Goal: Answer question/provide support

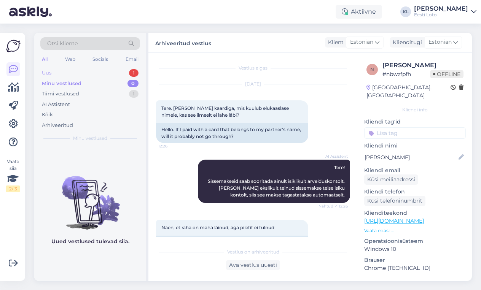
scroll to position [203, 0]
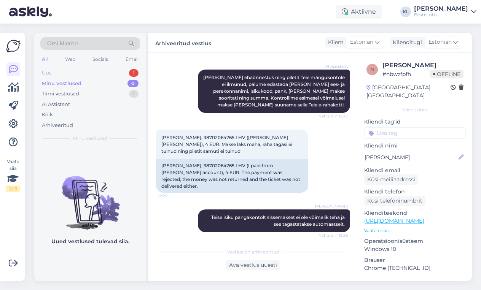
click at [79, 70] on div "Uus 1" at bounding box center [90, 73] width 100 height 11
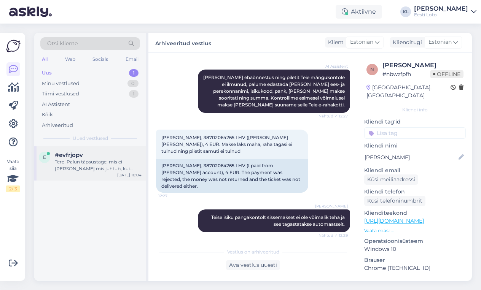
click at [81, 155] on span "#evfrjopv" at bounding box center [69, 155] width 28 height 7
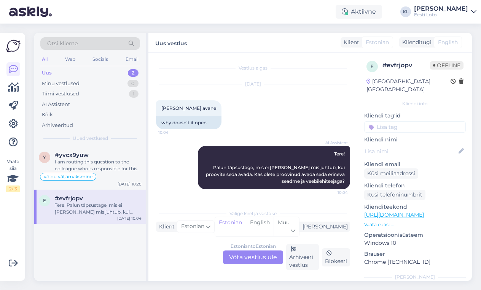
click at [92, 71] on div "Uus 2" at bounding box center [90, 73] width 100 height 11
click at [83, 159] on div "I am routing this question to the colleague who is responsible for this topic. …" at bounding box center [98, 166] width 87 height 14
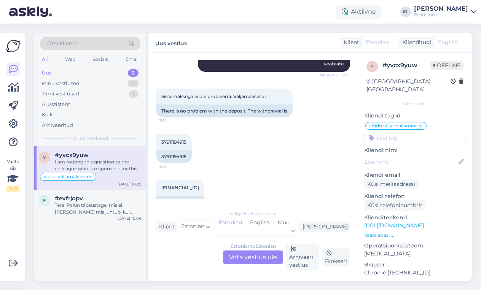
scroll to position [121, 0]
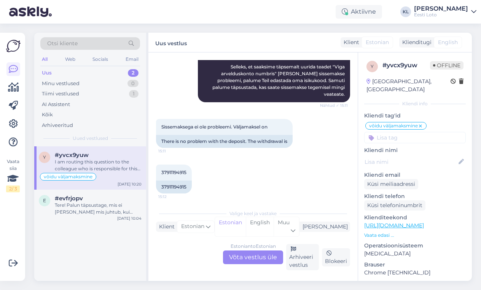
click at [251, 257] on div "Estonian to Estonian Võta vestlus üle" at bounding box center [253, 258] width 60 height 14
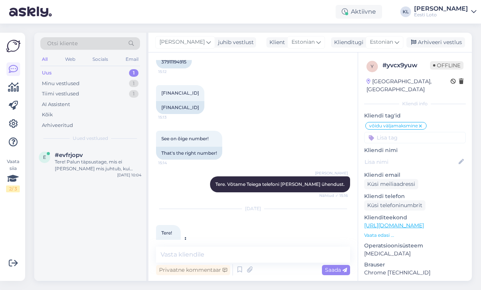
scroll to position [237, 0]
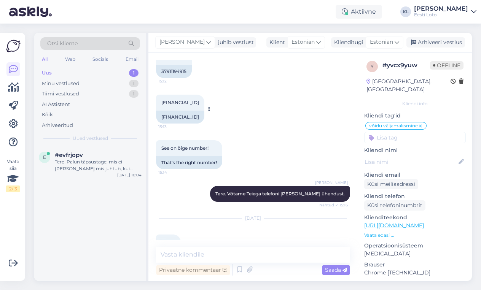
click at [187, 100] on span "[FINANCIAL_ID]" at bounding box center [180, 103] width 38 height 6
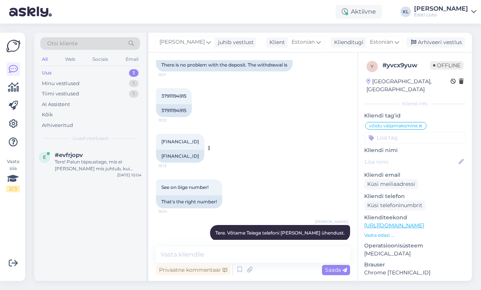
scroll to position [188, 0]
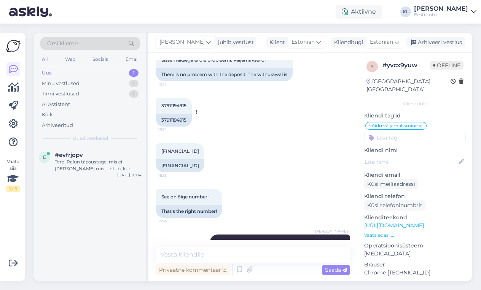
click at [177, 114] on div "37911194915" at bounding box center [174, 120] width 36 height 13
copy div "37911194915"
click at [200, 252] on textarea at bounding box center [253, 255] width 194 height 16
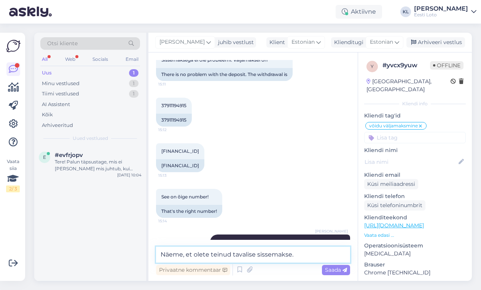
paste textarea "Arvelduskonto muutmiseks valige E-rahakott ning seejärel tehke valik Muudan IBA…"
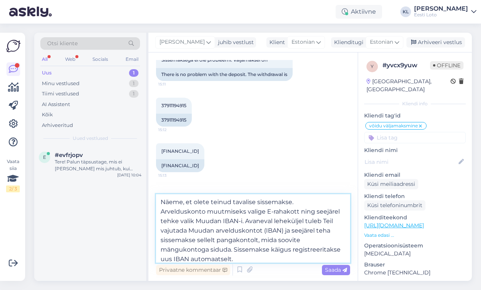
click at [188, 232] on textarea "Näeme, et olete teinud tavalise sissemakse. Arvelduskonto muutmiseks valige E-r…" at bounding box center [253, 228] width 194 height 68
click at [284, 231] on textarea "Näeme, et olete teinud tavalise sissemakse. Arvelduskonto muutmiseks valige E-r…" at bounding box center [253, 228] width 194 height 68
click at [265, 212] on textarea "Näeme, et olete teinud tavalise sissemakse. Arvelduskonto muutmiseks valige E-r…" at bounding box center [253, 228] width 194 height 68
click at [300, 212] on textarea "Näeme, et olete teinud tavalise sissemakse. Arvelduskonto muutmiseks valige "E-…" at bounding box center [253, 228] width 194 height 68
click at [194, 221] on textarea "Näeme, et olete teinud tavalise sissemakse. Arvelduskonto muutmiseks valige "E-…" at bounding box center [253, 228] width 194 height 68
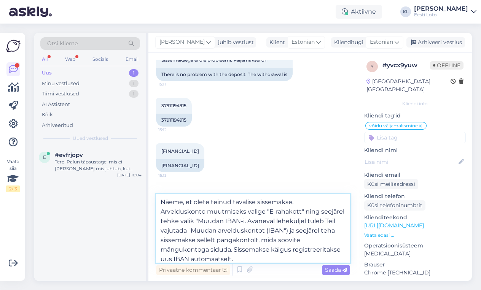
click at [244, 220] on textarea "Näeme, et olete teinud tavalise sissemakse. Arvelduskonto muutmiseks valige "E-…" at bounding box center [253, 228] width 194 height 68
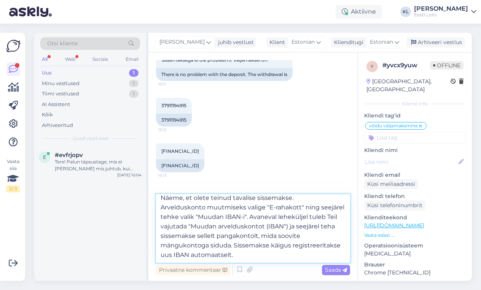
scroll to position [4, 0]
type textarea "Näeme, et olete teinud tavalise sissemakse. Arvelduskonto muutmiseks valige "E-…"
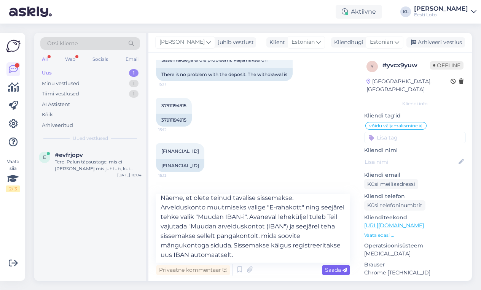
click at [333, 270] on span "Saada" at bounding box center [336, 270] width 22 height 7
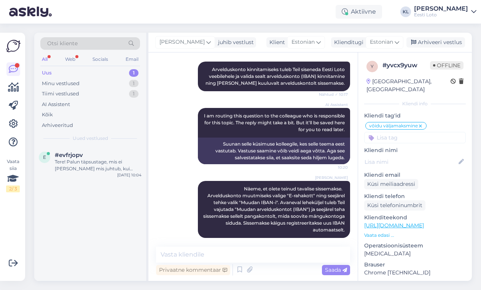
scroll to position [534, 0]
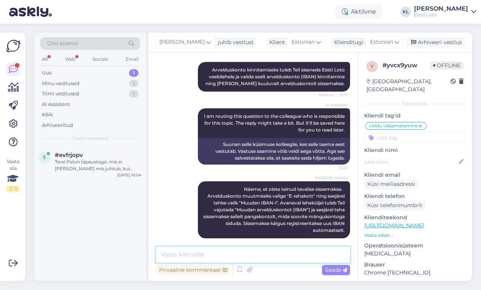
click at [223, 250] on textarea at bounding box center [253, 255] width 194 height 16
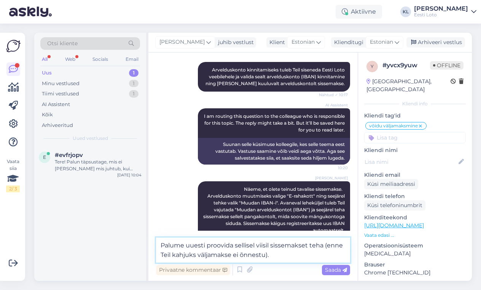
type textarea "Palume uuesti proovida sellisel viisil sissemakset teha (enne Teil kahjuks välj…"
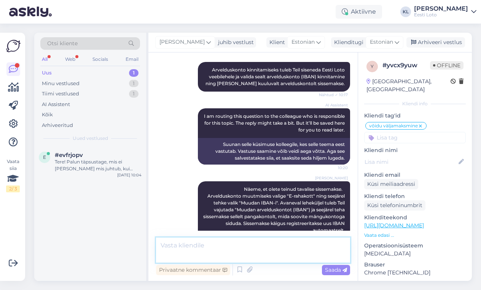
scroll to position [573, 0]
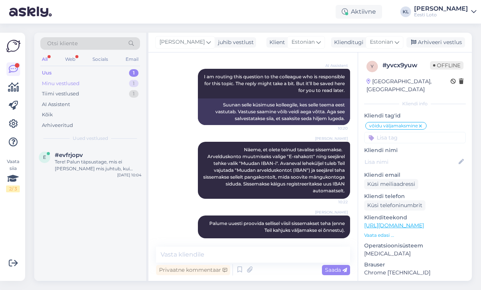
click at [80, 84] on div "Minu vestlused 1" at bounding box center [90, 83] width 100 height 11
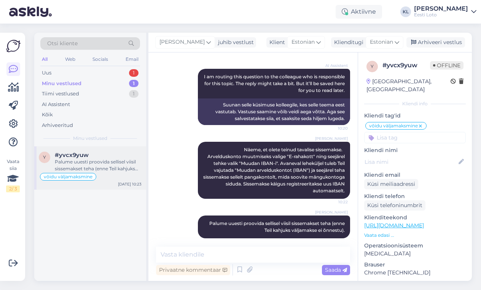
click at [80, 173] on div "võidu väljamaksmine" at bounding box center [68, 177] width 56 height 8
click at [98, 70] on div "Uus 1" at bounding box center [90, 73] width 100 height 11
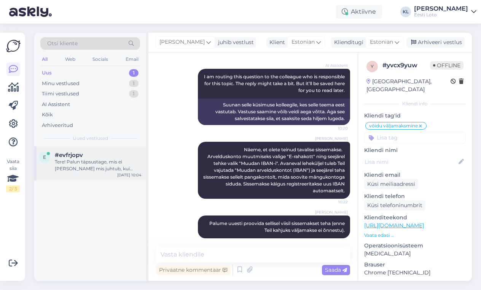
click at [77, 152] on span "#evfrjopv" at bounding box center [69, 155] width 28 height 7
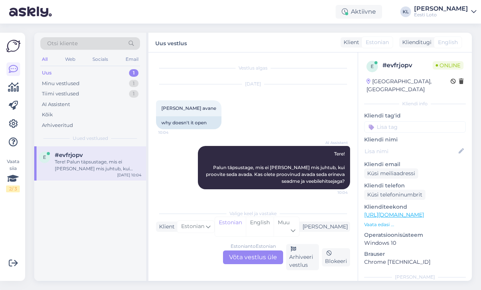
scroll to position [0, 0]
click at [251, 257] on div "Estonian to Estonian Võta vestlus üle" at bounding box center [253, 258] width 60 height 14
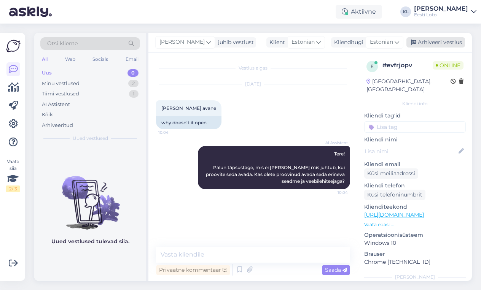
click at [436, 42] on div "Arhiveeri vestlus" at bounding box center [435, 42] width 59 height 10
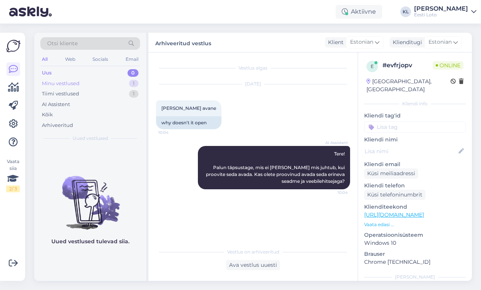
click at [110, 84] on div "Minu vestlused 1" at bounding box center [90, 83] width 100 height 11
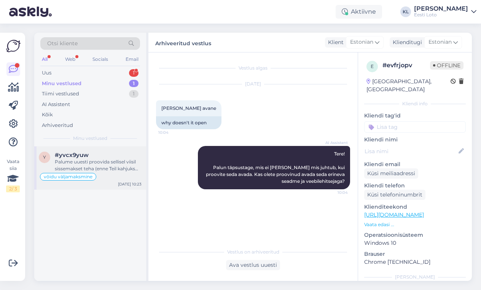
click at [90, 157] on div "#yvcx9yuw" at bounding box center [98, 155] width 87 height 7
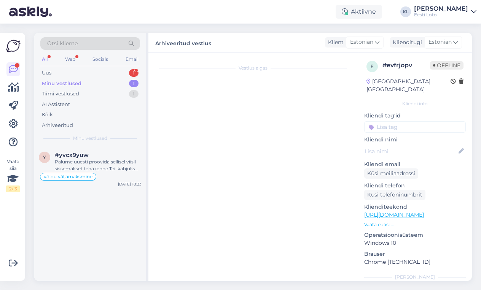
scroll to position [573, 0]
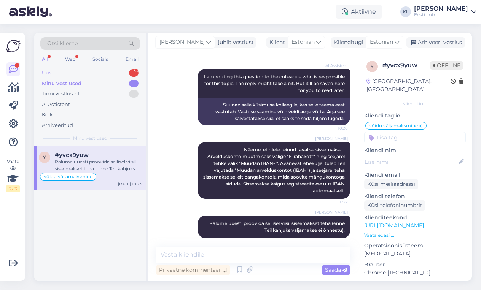
click at [117, 71] on div "Uus 1" at bounding box center [90, 73] width 100 height 11
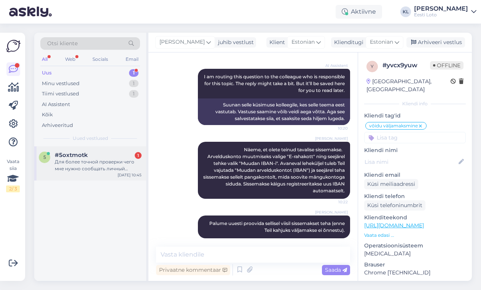
click at [104, 161] on div "Для более точной проверки чего мне нужно сообщать личный идентификационный код?" at bounding box center [98, 166] width 87 height 14
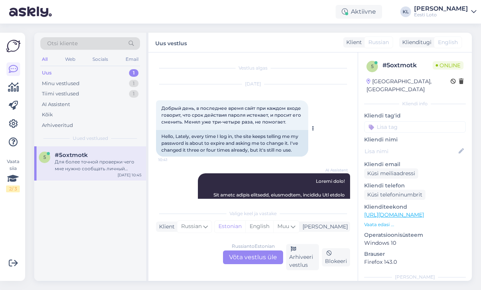
scroll to position [0, 0]
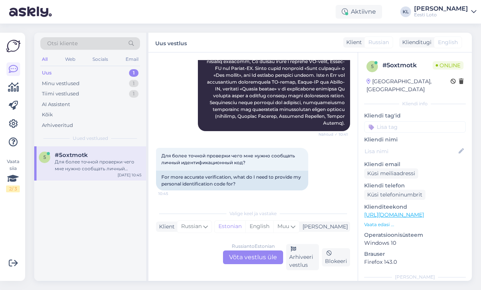
click at [241, 259] on div "Russian to Estonian Võta vestlus üle" at bounding box center [253, 258] width 60 height 14
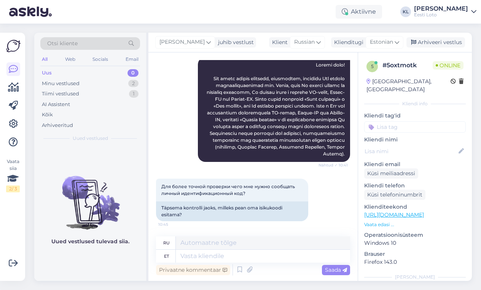
scroll to position [130, 0]
click at [214, 257] on textarea at bounding box center [263, 256] width 174 height 13
type textarea "Täpsemaks k"
type textarea "Для получения дополнительной информации"
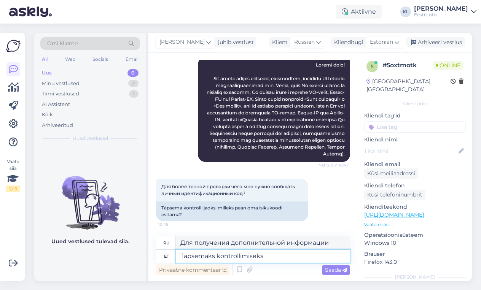
type textarea "Täpsemaks kontrollimiseks"
type textarea "Для более детального осмотра"
type textarea "Täpsemaks kontrollimiseks teatage mei"
type textarea "Для более детальной проверки, пожалуйста, сообщите"
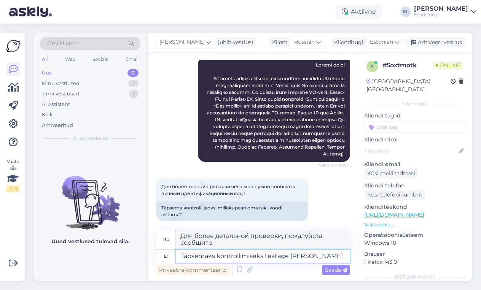
type textarea "Täpsemaks kontrollimiseks teatage [PERSON_NAME]"
type textarea "Для более детальной проверки, пожалуйста, сообщите нам."
type textarea "Täpsemaks kontrollimiseks teatage [PERSON_NAME] is"
type textarea "Для более детальной проверки, пожалуйста, сообщите нам ваши"
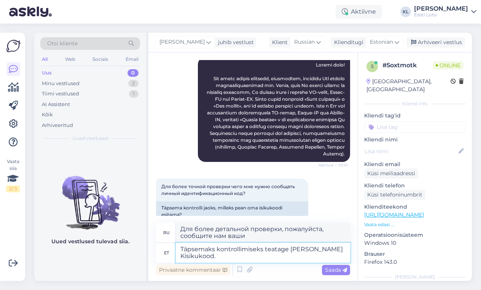
type textarea "Täpsemaks kontrollimiseks teatage [PERSON_NAME] Kisikukood."
type textarea "Для более подробной проверки сообщите нам, пожалуйста, Ваш персональный код."
click at [183, 258] on textarea "Täpsemaks kontrollimiseks teatage [PERSON_NAME] Kisikukood." at bounding box center [263, 253] width 174 height 20
type textarea "Täpsemaks kontrollimiseks teatage meile oma isikukood."
type textarea "Для более детальной проверки, пожалуйста, предоставьте нам ваш персональный иде…"
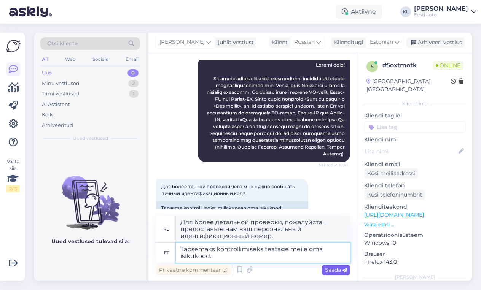
type textarea "Täpsemaks kontrollimiseks teatage meile oma isikukood."
click at [335, 269] on span "Saada" at bounding box center [336, 270] width 22 height 7
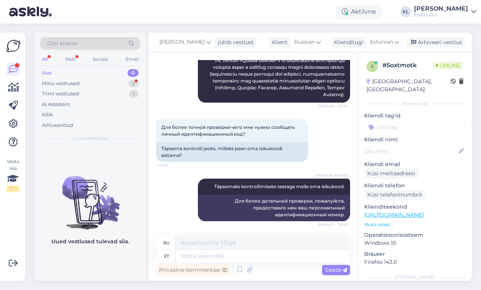
scroll to position [249, 0]
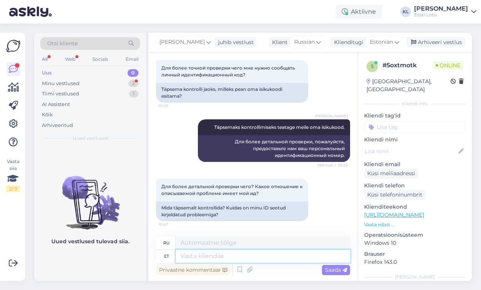
click at [217, 258] on textarea at bounding box center [263, 256] width 174 height 13
type textarea "Et s"
type textarea "Что"
type textarea "Et saaksime ko"
type textarea "Чтобы мы могли"
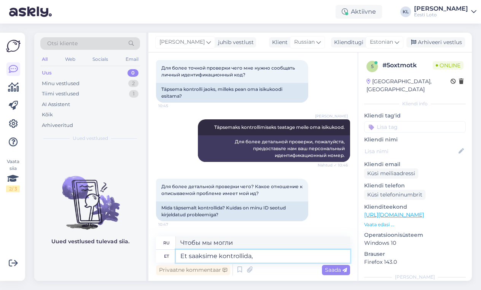
type textarea "Et saaksime kontrollida,"
type textarea "Чтобы мы могли проверить,"
type textarea "Et saaksime kontrollida m"
type textarea "Чтобы мы могли проверить"
type textarea "Et saaksime kontrollida mängukonto a"
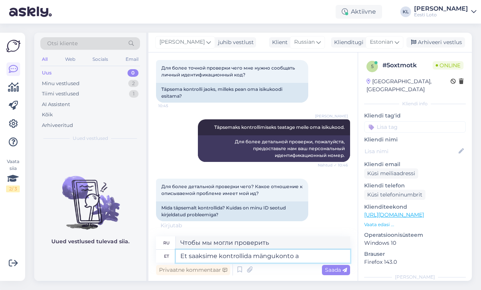
type textarea "Чтобы мы могли проверить игровой аккаунт"
type textarea "Et saaksime kontrollida mängukonto andmeid"
type textarea "Чтобы мы могли проверить данные вашего игрового аккаунта"
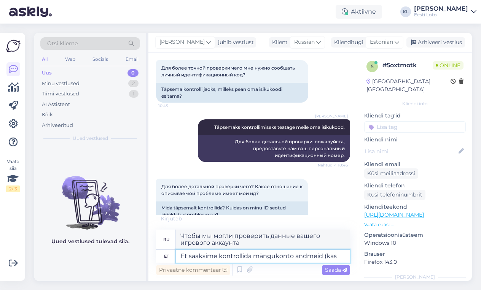
type textarea "Et saaksime kontrollida mängukonto andmeid (kas"
type textarea "Чтобы мы могли проверить данные игрового аккаунта (будь то"
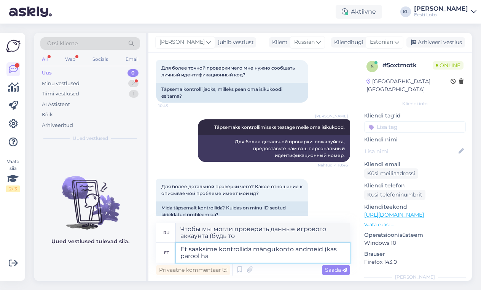
type textarea "Et saaksime kontrollida mängukonto andmeid (kas [PERSON_NAME]"
type textarea "Чтобы мы могли проверить данные игрового аккаунта (верный ли пароль"
type textarea "Et saaksime kontrollida mängukonto andmeid (kas parool hakkab aeg"
type textarea "Чтобы мы могли проверить данные игрового аккаунта (запускается ли пароль"
type textarea "Et saaksime kontrollida mängukonto andmeid (kas parool hakkab aeguma"
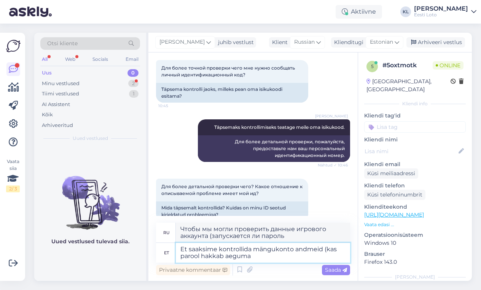
type textarea "Чтобы мы могли проверить данные игрового аккаунта (не истек ли срок действия па…"
type textarea "Et saaksime kontrollida mängukonto andmeid (kas parool hakka aeguma,"
type textarea "Чтобы мы могли проверить данные игрового аккаунта (не истек ли срок действия па…"
type textarea "Et saaksime kontrollida mängukonto andmeid (kas parool hakka"
type textarea "Чтобы мы могли проверить данные игрового аккаунта (верный ли пароль)"
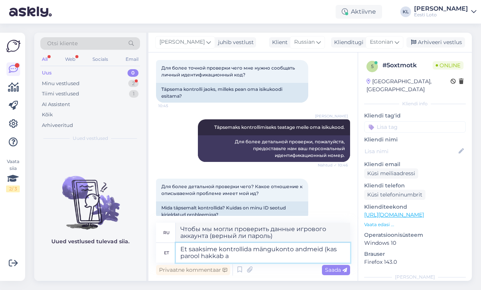
type textarea "Et saaksime kontrollida mängukonto andmeid (kas parool hakkab ae"
type textarea "Чтобы мы могли проверить данные игрового аккаунта (запускается ли пароль"
type textarea "Et saaksime kontrollida mängukonto andmeid (kas parool hakkab aeguma"
type textarea "Чтобы мы могли проверить данные игрового аккаунта (не истек ли срок действия па…"
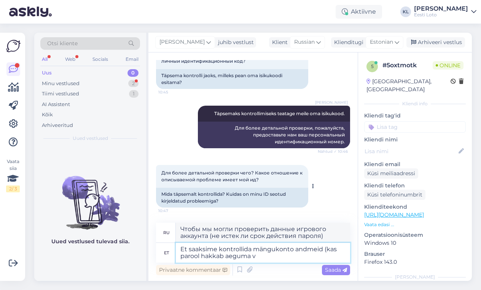
scroll to position [256, 0]
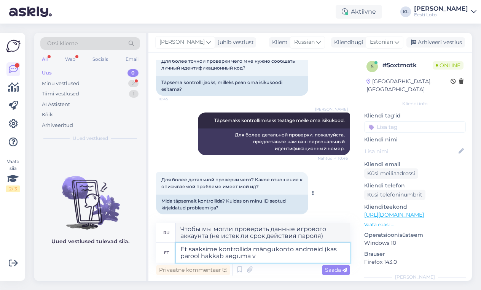
type textarea "Et saaksime kontrollida mängukonto andmeid (kas parool hakkab aeguma"
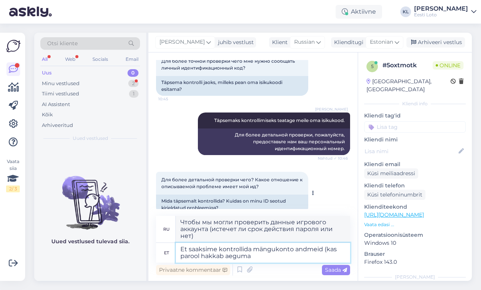
type textarea "Чтобы мы могли проверить данные игрового аккаунта (не истек ли срок действия па…"
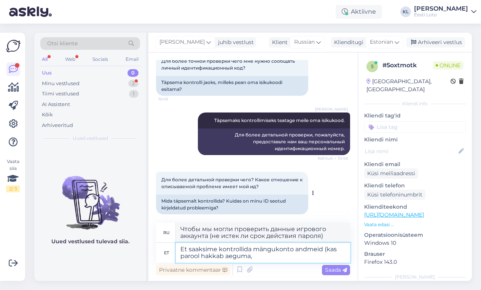
type textarea "Et saaksime kontrollida mängukonto andmeid (kas parool hakkab aeguma,"
type textarea "Чтобы мы могли проверить данные игрового аккаунта (не истек ли срок действия па…"
type textarea "Et saaksime kontrollida mängukonto andmeid (kas parool hakkab aeguma, mill"
type textarea "Чтобы мы могли проверить данные игрового аккаунта (истечет ли срок действия пар…"
type textarea "Et saaksime kontrollida mängukonto andmeid (kas parool hakkab aeguma, millisein…"
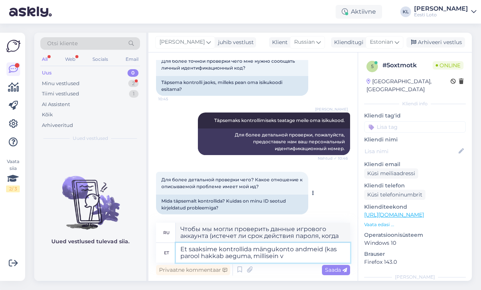
type textarea "Чтобы мы могли проверить данные игрового аккаунта (истечения срока действия пар…"
type textarea "Et saaksime kontrollida mängukonto andmeid (kas parool hakkab aeguma, millisein…"
type textarea "Чтобы мы могли проверить данные игрового аккаунта (не истек ли срок действия па…"
type textarea "Et saaksime kontrollida mängukonto andmeid (kas parool hakkab aeguma, millisein…"
type textarea "Чтобы мы могли проверить данные игрового аккаунта (истечет ли срок действия пар…"
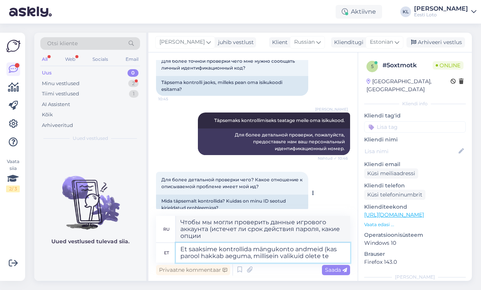
type textarea "Et saaksime kontrollida mängukonto andmeid (kas parool hakkab aeguma, millisein…"
type textarea "Чтобы мы могли проверить данные вашего игрового аккаунта (истек ли срок действи…"
type textarea "Et saaksime kontrollida mängukonto andmeid (kas parool hakkab aeguma, millisein…"
type textarea "Чтобы мы могли проверить данные вашего игрового аккаунта (истек ли срок действи…"
type textarea "Et saaksime kontrollida mängukonto andmeid (kas parool hakkab aeguma, millisein…"
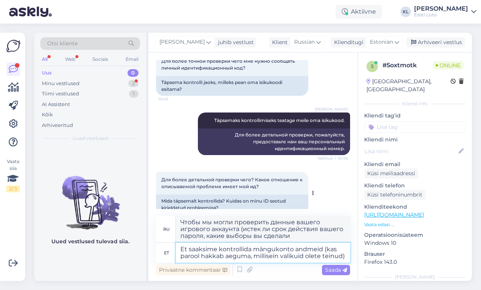
type textarea "Чтобы мы могли проверить данные вашего игрового аккаунта (истечет ли срок дейст…"
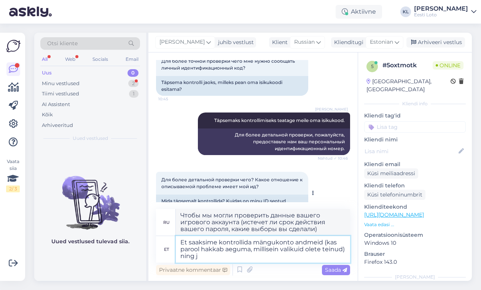
type textarea "Et saaksime kontrollida mängukonto andmeid (kas parool hakkab aeguma, millisein…"
type textarea "Чтобы мы могли проверить данные вашего игрового аккаунта (истечет ли срок дейст…"
type textarea "Et saaksime kontrollida mängukonto andmeid (kas parool hakkab aeguma, millisein…"
type textarea "Чтобы мы могли проверить данные игрового аккаунта (истечет ли срок действия пар…"
type textarea "Et saaksime kontrollida mängukonto andmeid (kas parool hakkab aeguma, millisein…"
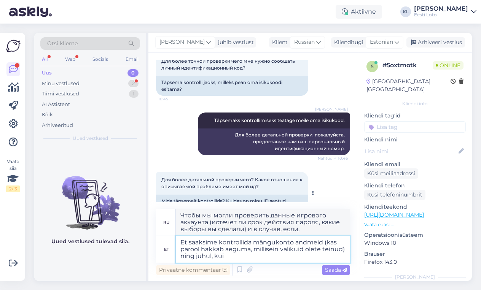
type textarea "Чтобы мы могли проверить данные вашего игрового аккаунта (истечет ли срок дейст…"
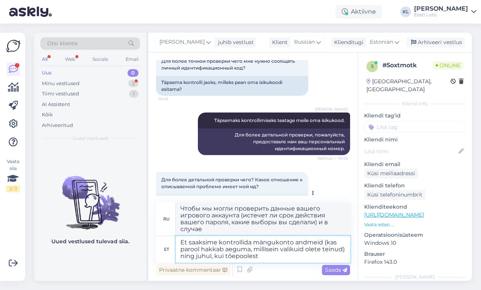
type textarea "Et saaksime kontrollida mängukonto andmeid (kas parool hakkab aeguma, millisein…"
type textarea "Чтобы мы могли проверить данные игрового аккаунта (истечет ли срок действия пар…"
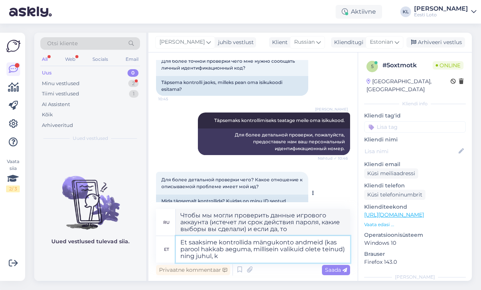
type textarea "Et saaksime kontrollida mängukonto andmeid (kas parool hakkab aeguma, millisein…"
type textarea "Чтобы мы могли проверить данные вашего игрового аккаунта (истечет ли срок дейст…"
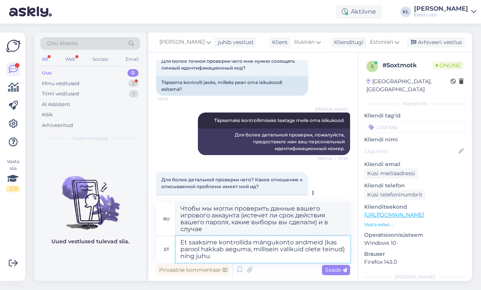
type textarea "Et saaksime kontrollida mängukonto andmeid (kas parool hakkab aeguma, millisein…"
type textarea "Чтобы мы могли проверить данные игрового аккаунта (истечет ли срок действия пар…"
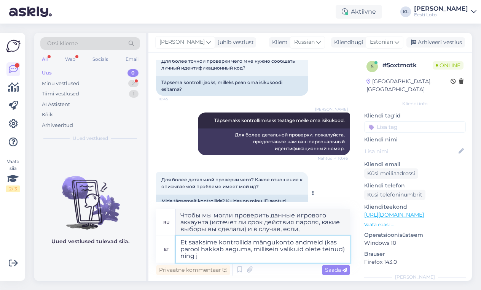
type textarea "Et saaksime kontrollida mängukonto andmeid (kas parool hakkab aeguma, millisein…"
type textarea "Чтобы мы могли проверить данные вашего игрового аккаунта (истечет ли срок дейст…"
type textarea "Et saaksime kontrollida mängukonto andmeid (kas parool hakkab aeguma, millisein…"
type textarea "Чтобы мы могли проверить данные вашего игрового аккаунта (истечет ли срок дейст…"
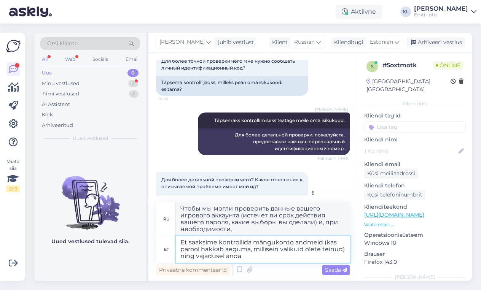
type textarea "Et saaksime kontrollida mängukonto andmeid (kas parool hakkab aeguma, millisein…"
type textarea "Чтобы мы могли проверить данные вашего игрового аккаунта (истечет ли срок дейст…"
type textarea "Et saaksime kontrollida mängukonto andmeid (kas parool hakkab aeguma, millisein…"
type textarea "Чтобы мы могли проверить данные вашего игрового аккаунта (истечет ли срок дейст…"
type textarea "Et saaksime kontrollida mängukonto andmeid (kas parool hakkab aeguma, millisein…"
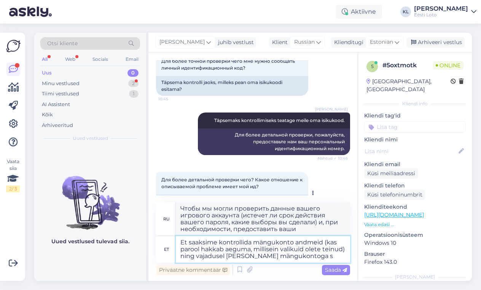
type textarea "Чтобы мы могли проверить данные вашего игрового аккаунта (истечет ли срок дейст…"
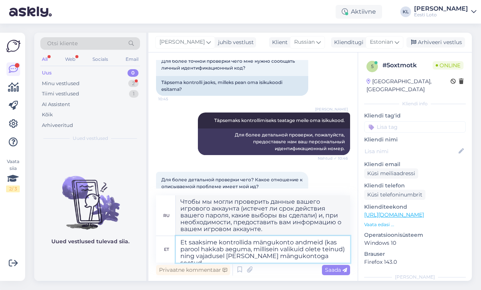
type textarea "Et saaksime kontrollida mängukonto andmeid (kas parool hakkab aeguma, millisein…"
type textarea "Чтобы мы могли проверить данные вашего игрового аккаунта (истечет ли срок дейст…"
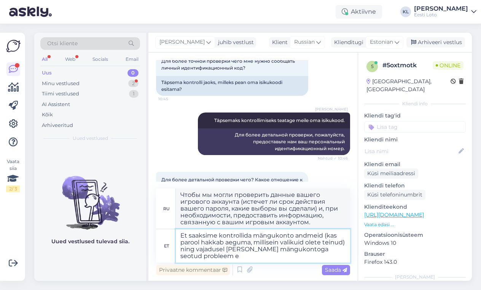
type textarea "Et saaksime kontrollida mängukonto andmeid (kas parool hakkab aeguma, millisein…"
type textarea "Чтобы мы могли проверить данные вашего игрового аккаунта (истечет ли срок дейст…"
type textarea "Et saaksime kontrollida mängukonto andmeid (kas parool hakkab aeguma, millisein…"
type textarea "Чтобы мы могли проверить данные вашего игрового аккаунта (истечет ли срок дейст…"
type textarea "Et saaksime kontrollida mängukonto andmeid (kas parool hakkab aeguma, millisein…"
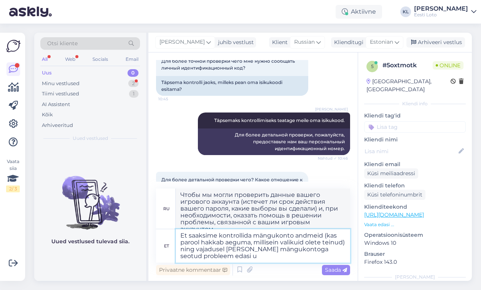
type textarea "Чтобы мы могли проверить данные вашего игрового аккаунта (истечет ли срок дейст…"
type textarea "Et saaksime kontrollida mängukonto andmeid (kas parool hakkab aeguma, millisein…"
type textarea "Чтобы мы могли проверить данные вашего игрового аккаунта (истечет ли срок дейст…"
type textarea "Et saaksime kontrollida mängukonto andmeid (kas parool hakkab aeguma, millisein…"
type textarea "Чтобы мы могли проверить данные вашего игрового аккаунта (не истек ли срок дейс…"
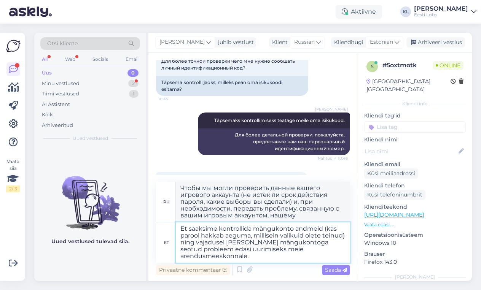
type textarea "Et saaksime kontrollida mängukonto andmeid (kas parool hakkab aeguma, millisein…"
type textarea "Чтобы мы могли проверить информацию о вашей игровой учетной записи (истечет ли …"
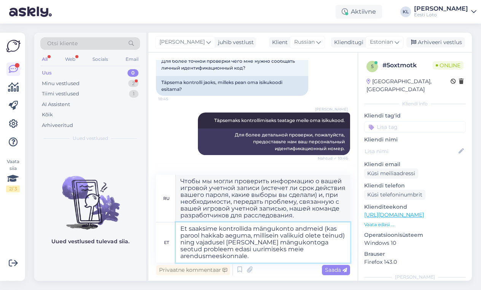
click at [279, 235] on textarea "Et saaksime kontrollida mängukonto andmeid (kas parool hakkab aeguma, millisein…" at bounding box center [263, 243] width 174 height 40
click at [260, 255] on textarea "Et saaksime kontrollida mängukonto andmeid (kas parool hakkab aeguma, milliseid…" at bounding box center [263, 243] width 174 height 40
type textarea "Et saaksime kontrollida mängukonto andmeid (kas parool hakkab aeguma, milliseid…"
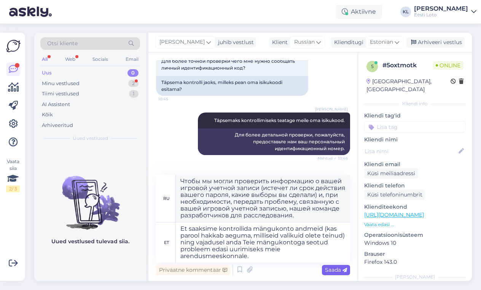
click at [331, 269] on span "Saada" at bounding box center [336, 270] width 22 height 7
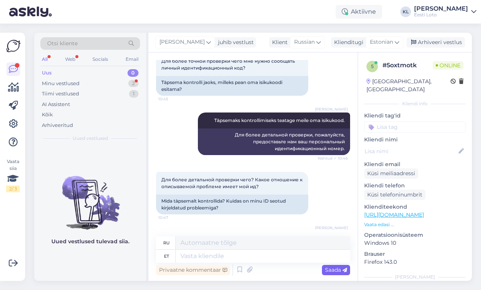
scroll to position [349, 0]
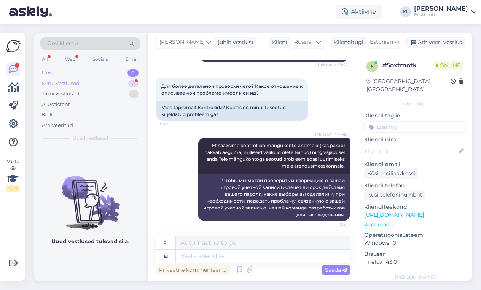
click at [94, 83] on div "Minu vestlused 2" at bounding box center [90, 83] width 100 height 11
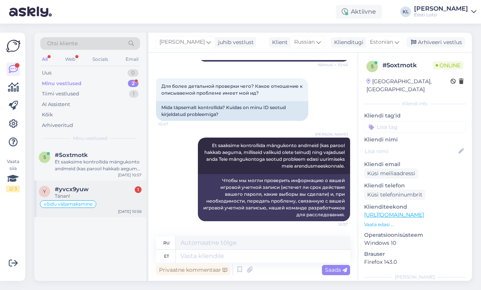
click at [97, 191] on div "#yvcx9yuw 1" at bounding box center [98, 189] width 87 height 7
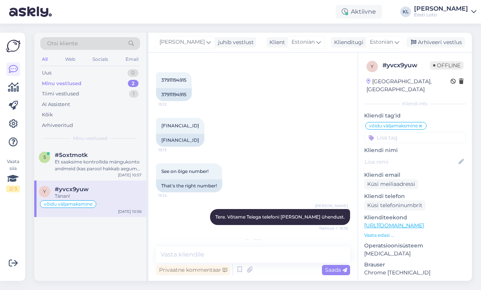
scroll to position [196, 0]
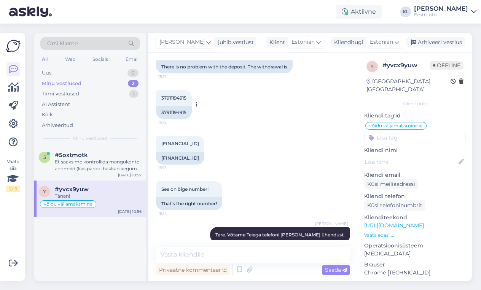
click at [173, 95] on span "37911194915" at bounding box center [173, 98] width 25 height 6
copy div "37911194915 15:12"
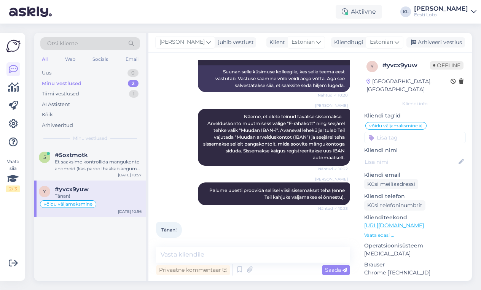
scroll to position [606, 0]
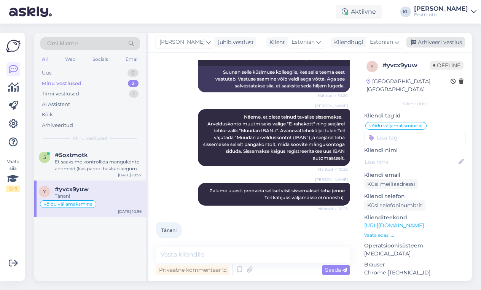
click at [445, 42] on div "Arhiveeri vestlus" at bounding box center [435, 42] width 59 height 10
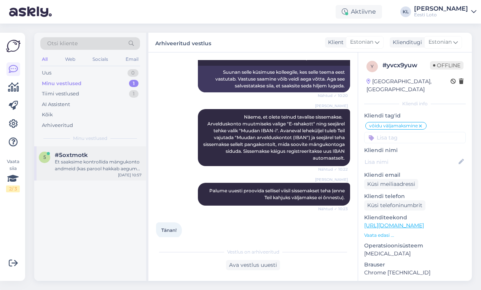
click at [97, 160] on div "Et saaksime kontrollida mängukonto andmeid (kas parool hakkab aeguma, milliseid…" at bounding box center [98, 166] width 87 height 14
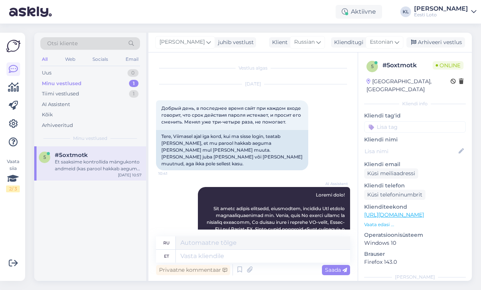
scroll to position [0, 0]
